Goal: Task Accomplishment & Management: Manage account settings

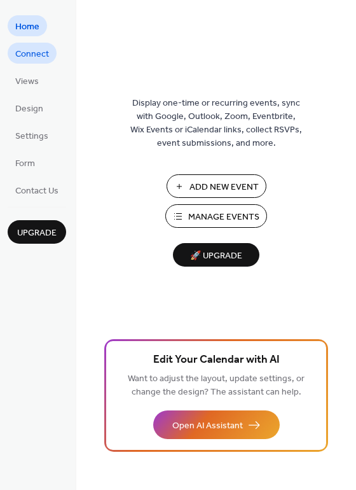
click at [24, 48] on span "Connect" at bounding box center [32, 54] width 34 height 13
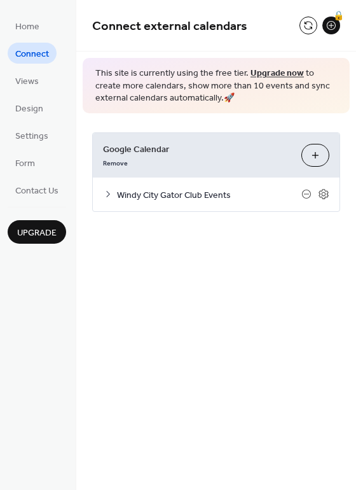
click at [193, 156] on div "Remove" at bounding box center [197, 161] width 188 height 13
click at [193, 202] on span "Windy City Gator Club Events" at bounding box center [209, 194] width 184 height 13
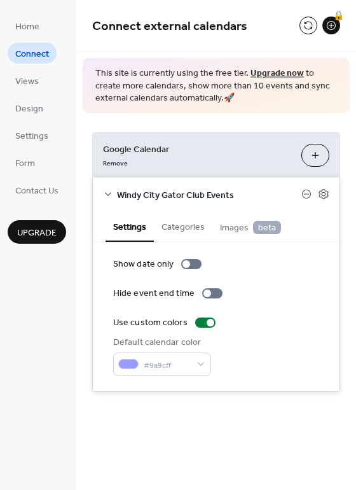
click at [319, 198] on icon at bounding box center [323, 193] width 11 height 11
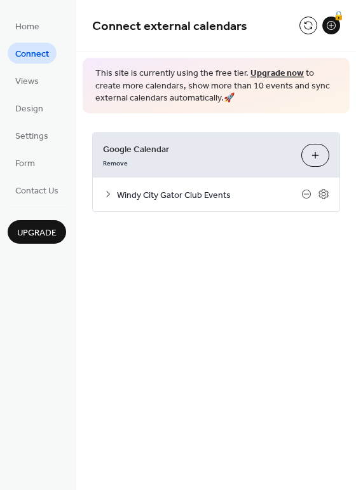
click at [319, 198] on icon at bounding box center [323, 193] width 11 height 11
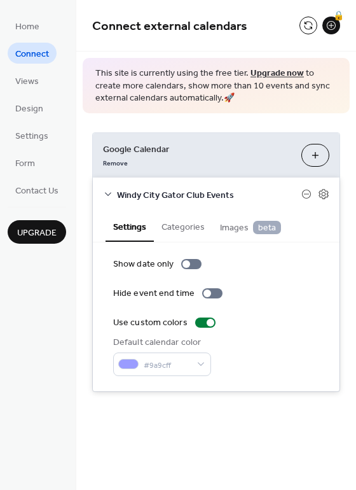
click at [181, 224] on button "Categories" at bounding box center [183, 225] width 58 height 29
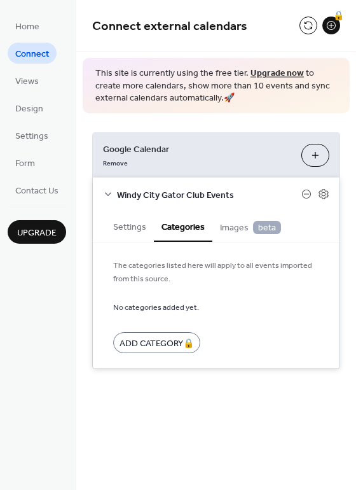
click at [225, 227] on span "Images beta" at bounding box center [250, 228] width 61 height 14
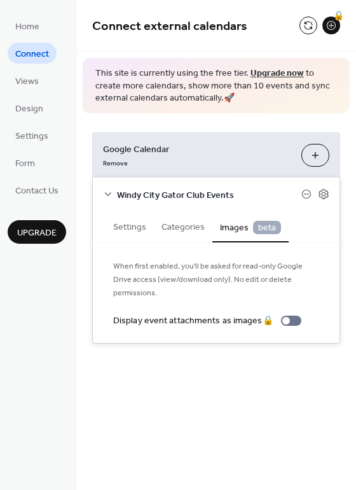
click at [133, 225] on button "Settings" at bounding box center [130, 225] width 48 height 29
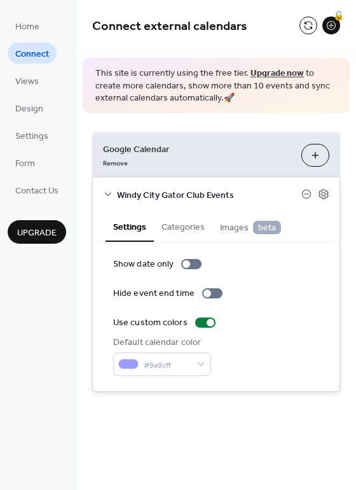
click at [113, 196] on icon at bounding box center [108, 194] width 10 height 10
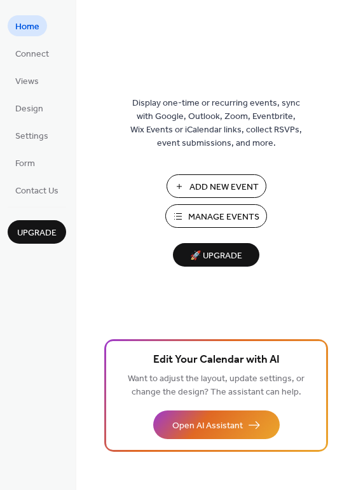
click at [22, 35] on link "Home" at bounding box center [27, 25] width 39 height 21
click at [24, 53] on span "Connect" at bounding box center [32, 54] width 34 height 13
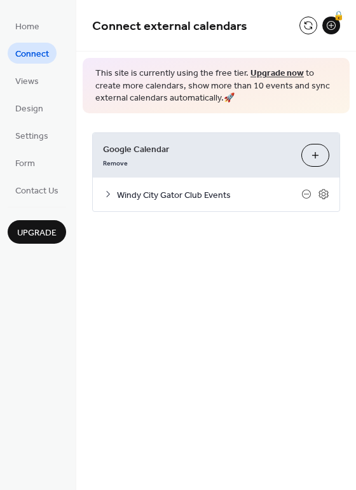
click at [238, 194] on span "Windy City Gator Club Events" at bounding box center [209, 194] width 184 height 13
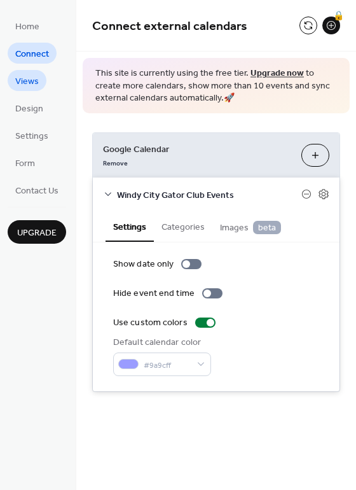
click at [24, 79] on span "Views" at bounding box center [27, 81] width 24 height 13
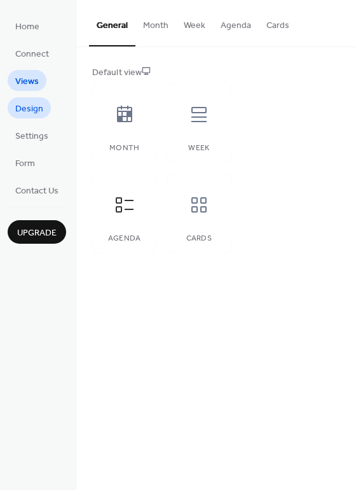
click at [26, 111] on span "Design" at bounding box center [29, 108] width 28 height 13
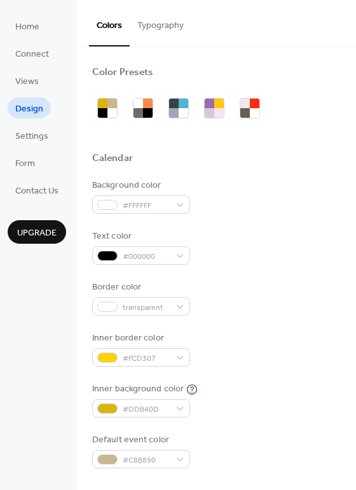
click at [27, 149] on ul "Home Connect Views Design Settings Form Contact Us" at bounding box center [37, 107] width 58 height 185
click at [29, 165] on span "Form" at bounding box center [25, 163] width 20 height 13
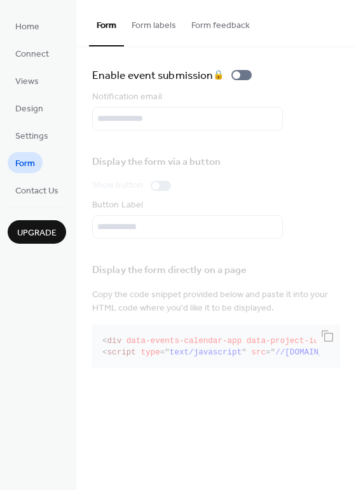
click at [26, 177] on ul "Home Connect Views Design Settings Form Contact Us" at bounding box center [37, 107] width 58 height 185
click at [27, 61] on span "Connect" at bounding box center [32, 54] width 34 height 13
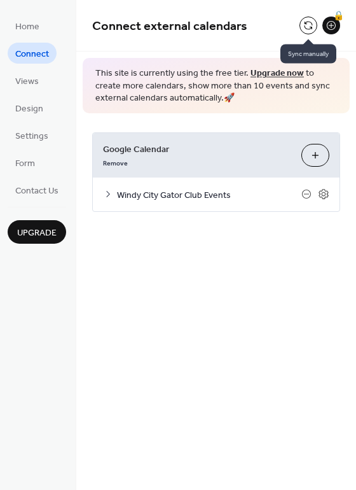
click at [310, 29] on button at bounding box center [308, 26] width 18 height 18
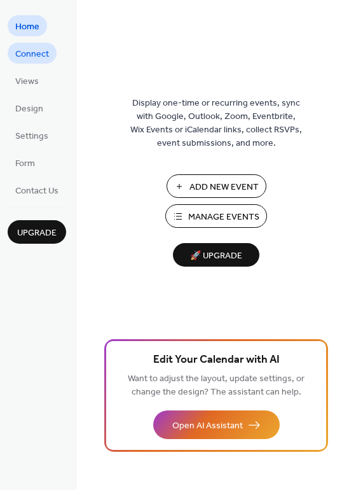
click at [15, 57] on link "Connect" at bounding box center [32, 53] width 49 height 21
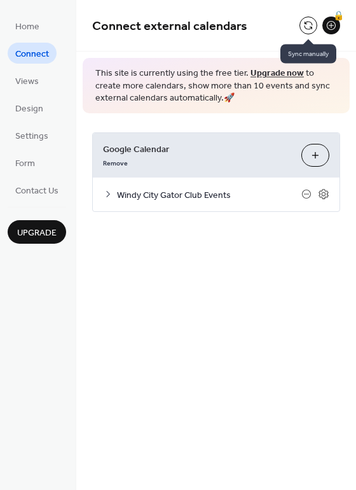
click at [310, 28] on button at bounding box center [308, 26] width 18 height 18
